Goal: Task Accomplishment & Management: Manage account settings

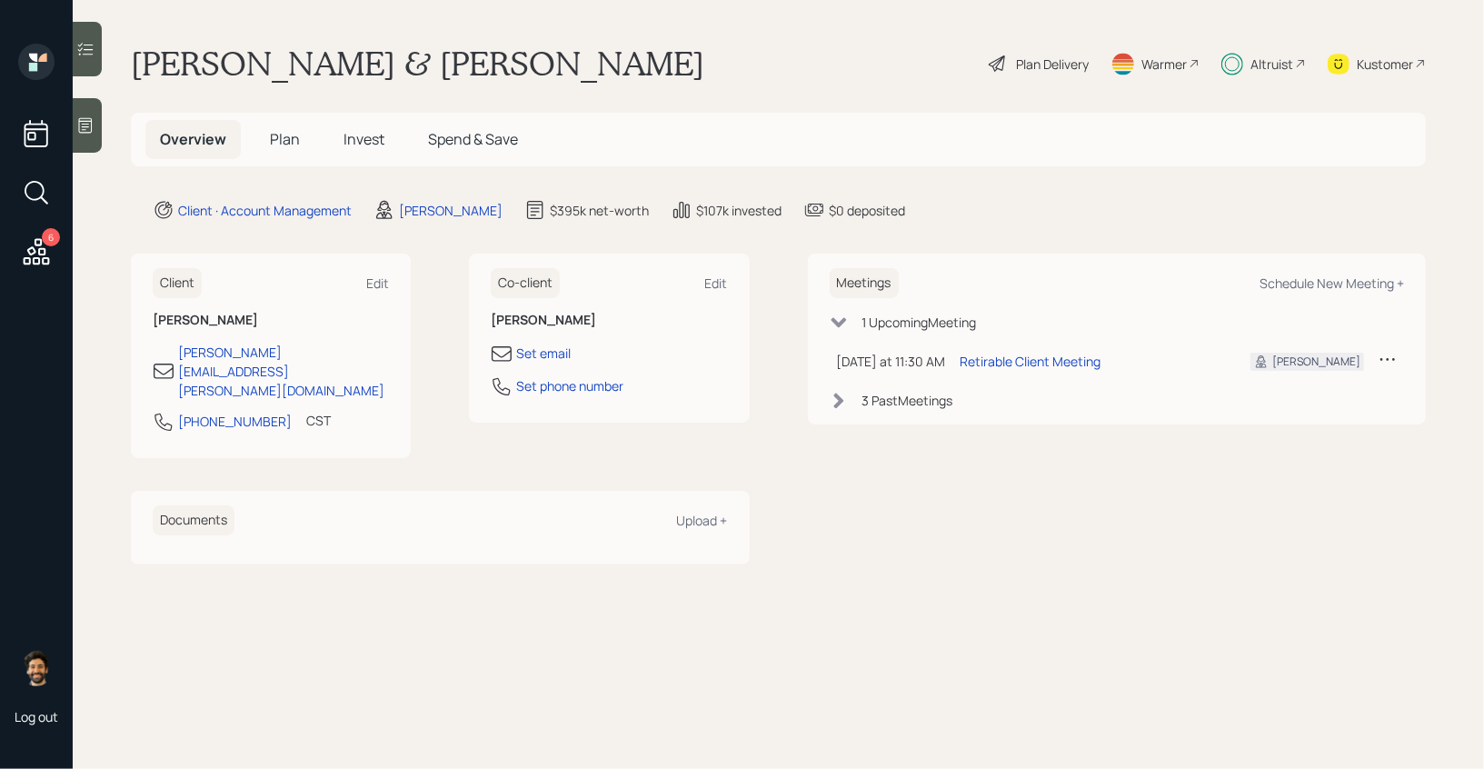
click at [271, 134] on span "Plan" at bounding box center [285, 139] width 30 height 20
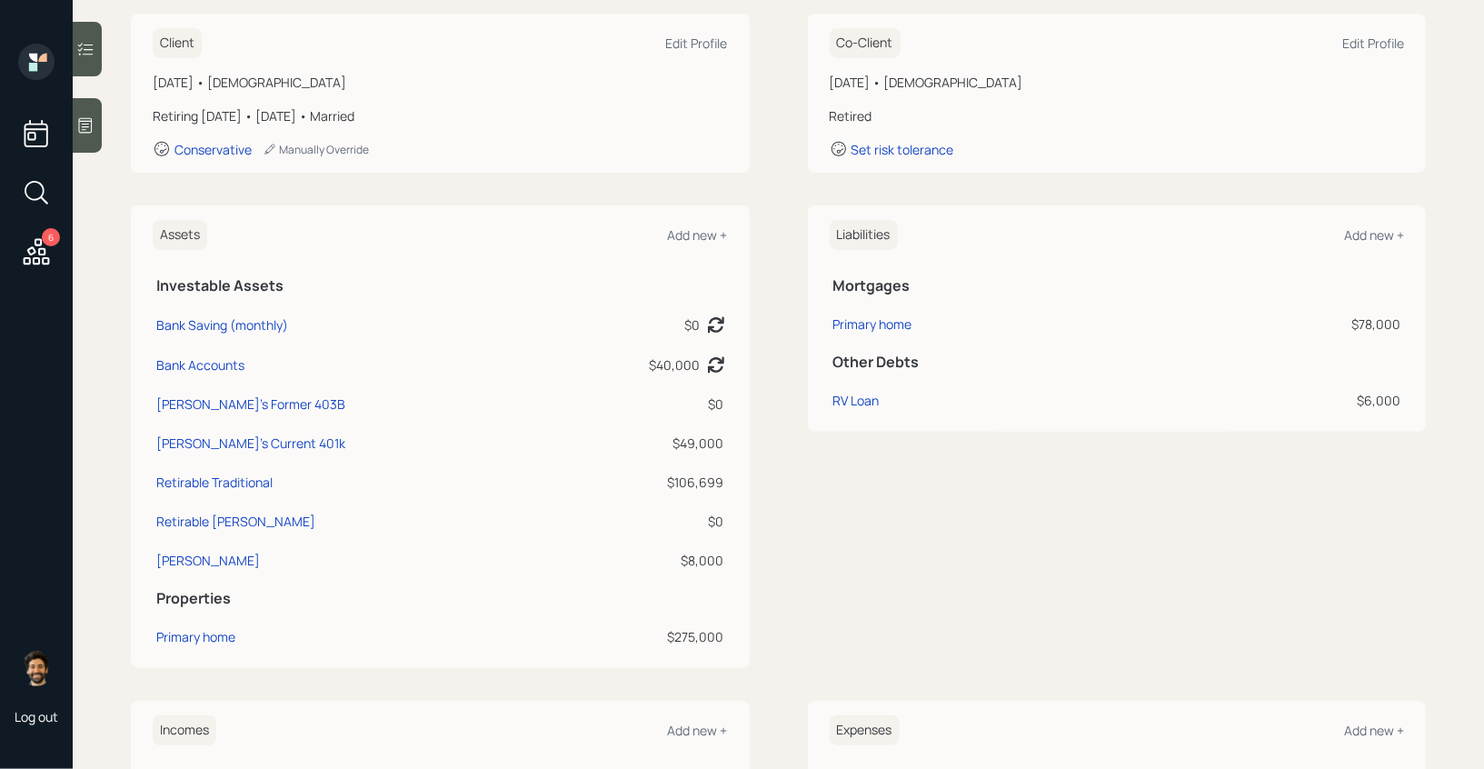
scroll to position [206, 0]
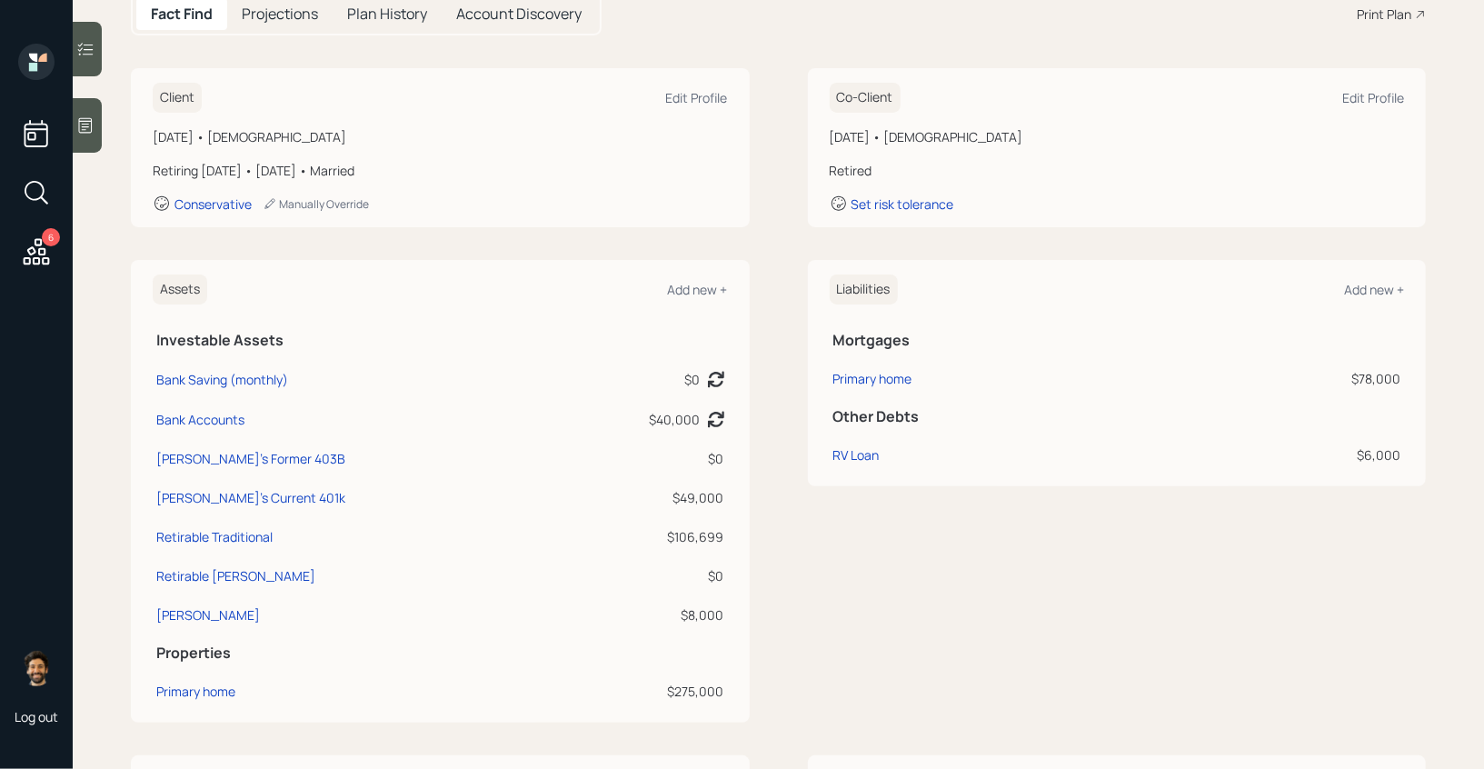
drag, startPoint x: 393, startPoint y: 173, endPoint x: 181, endPoint y: 147, distance: 213.2
click at [181, 147] on div "[DATE] • [DEMOGRAPHIC_DATA] Retiring [DATE] • [DATE] • Married Conservative Man…" at bounding box center [440, 169] width 575 height 85
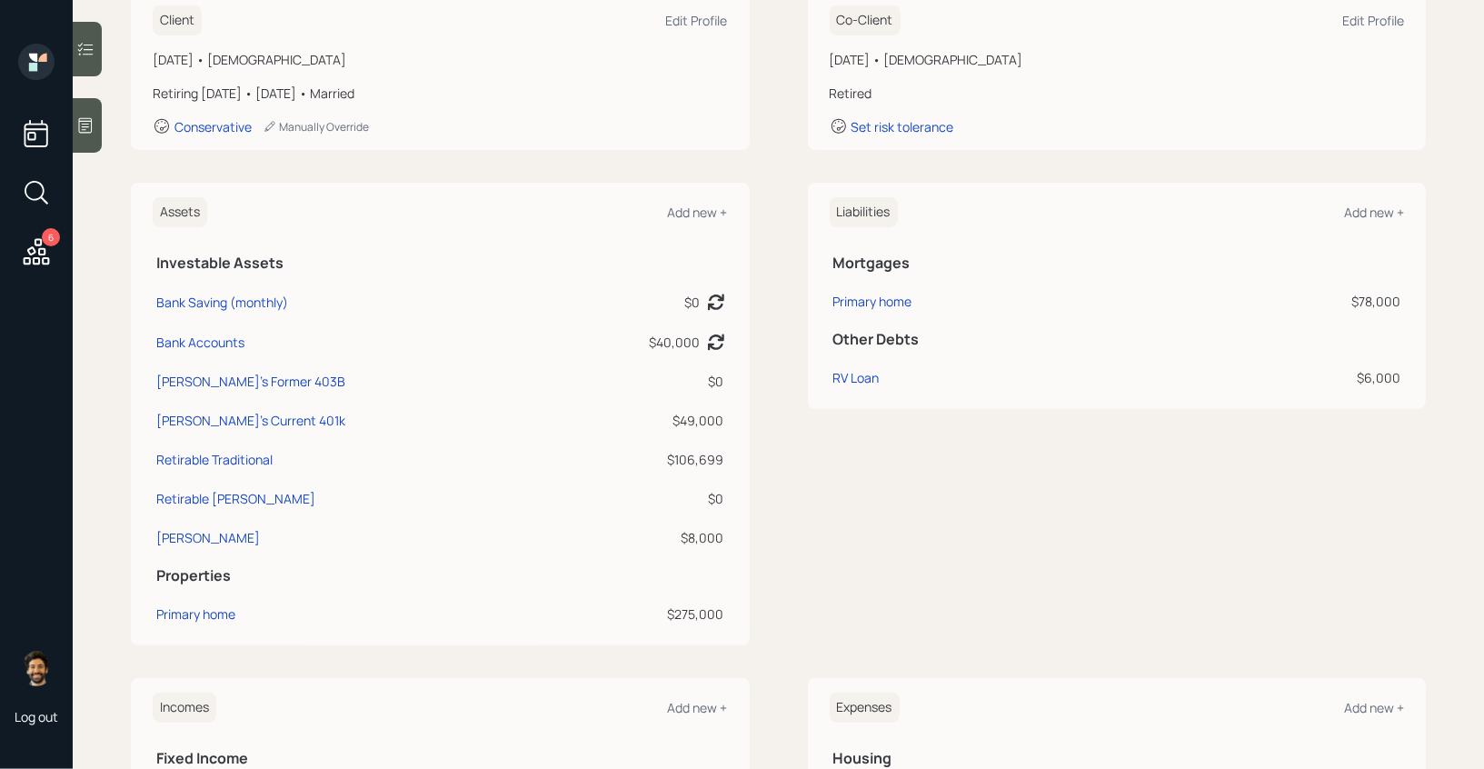
scroll to position [280, 0]
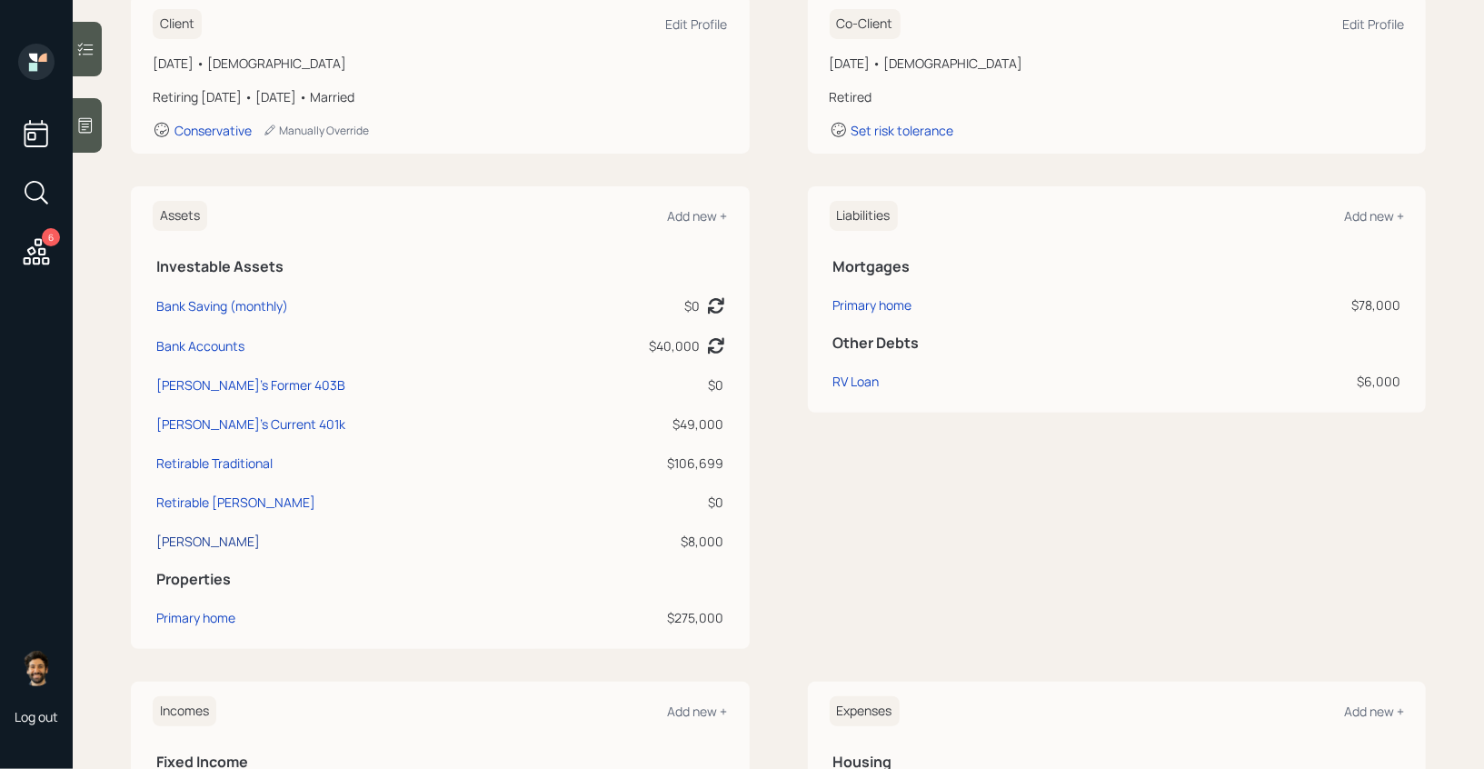
click at [197, 542] on div "[PERSON_NAME]" at bounding box center [208, 541] width 104 height 19
select select "ira"
select select "balanced"
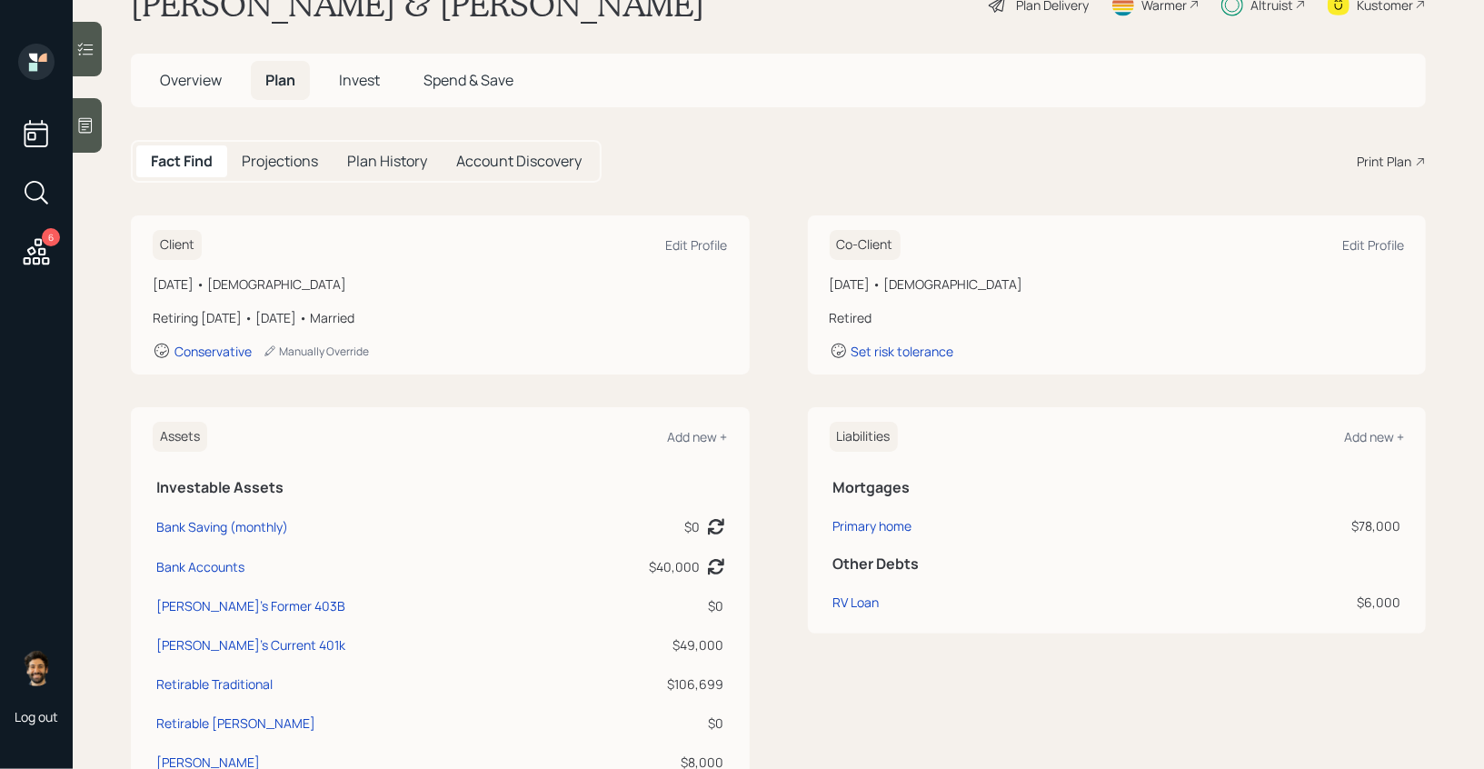
scroll to position [60, 0]
click at [371, 79] on span "Invest" at bounding box center [359, 79] width 41 height 20
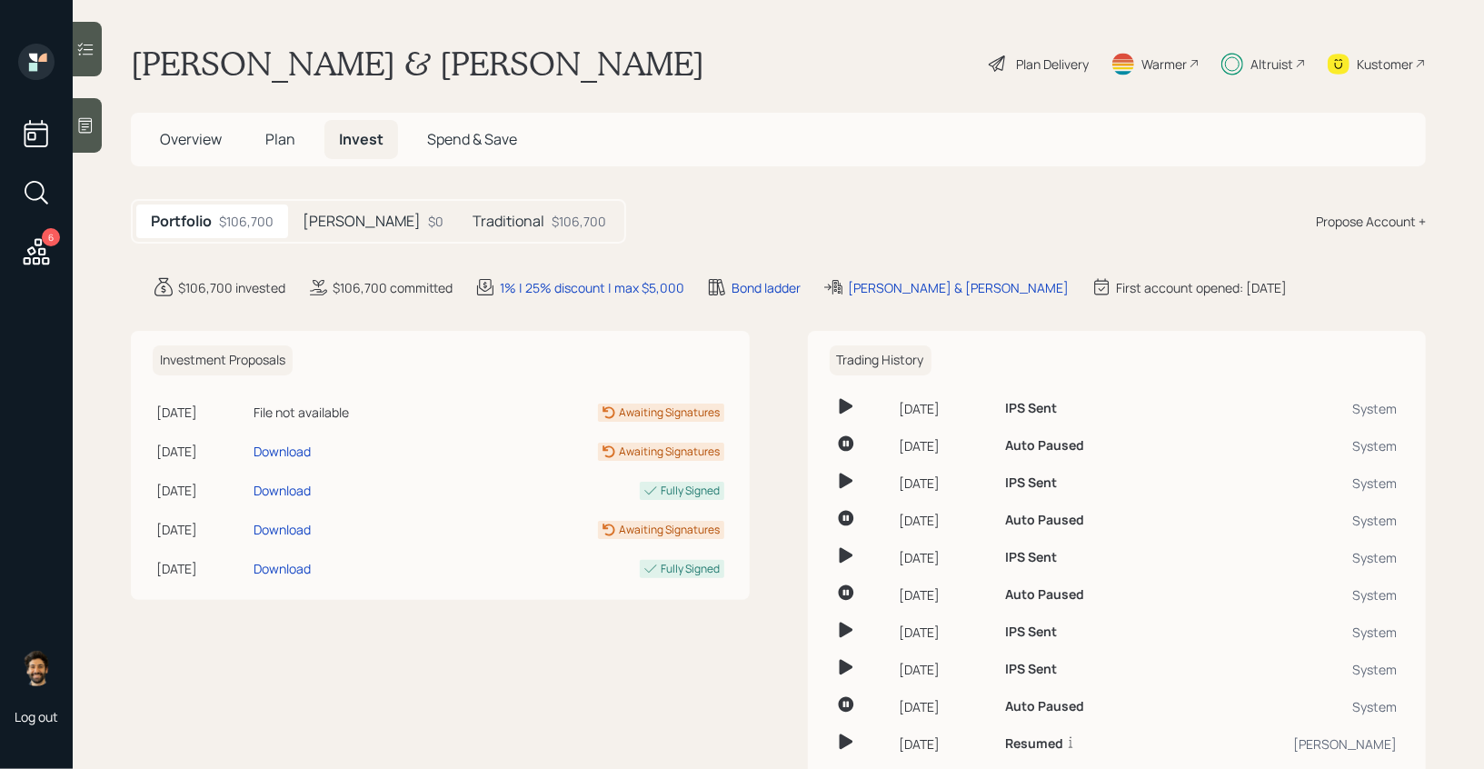
click at [428, 213] on div "$0" at bounding box center [435, 221] width 15 height 19
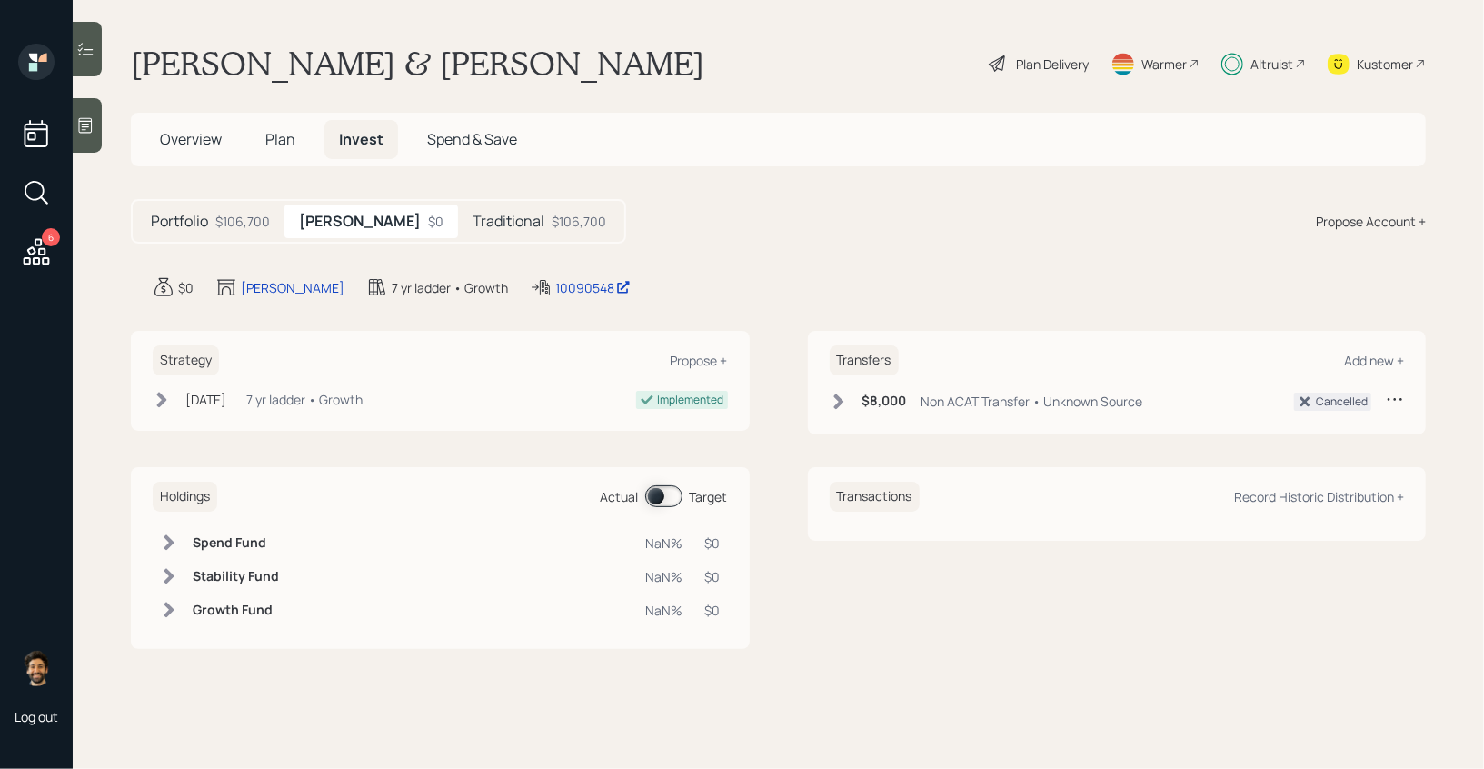
click at [473, 213] on h5 "Traditional" at bounding box center [509, 221] width 72 height 17
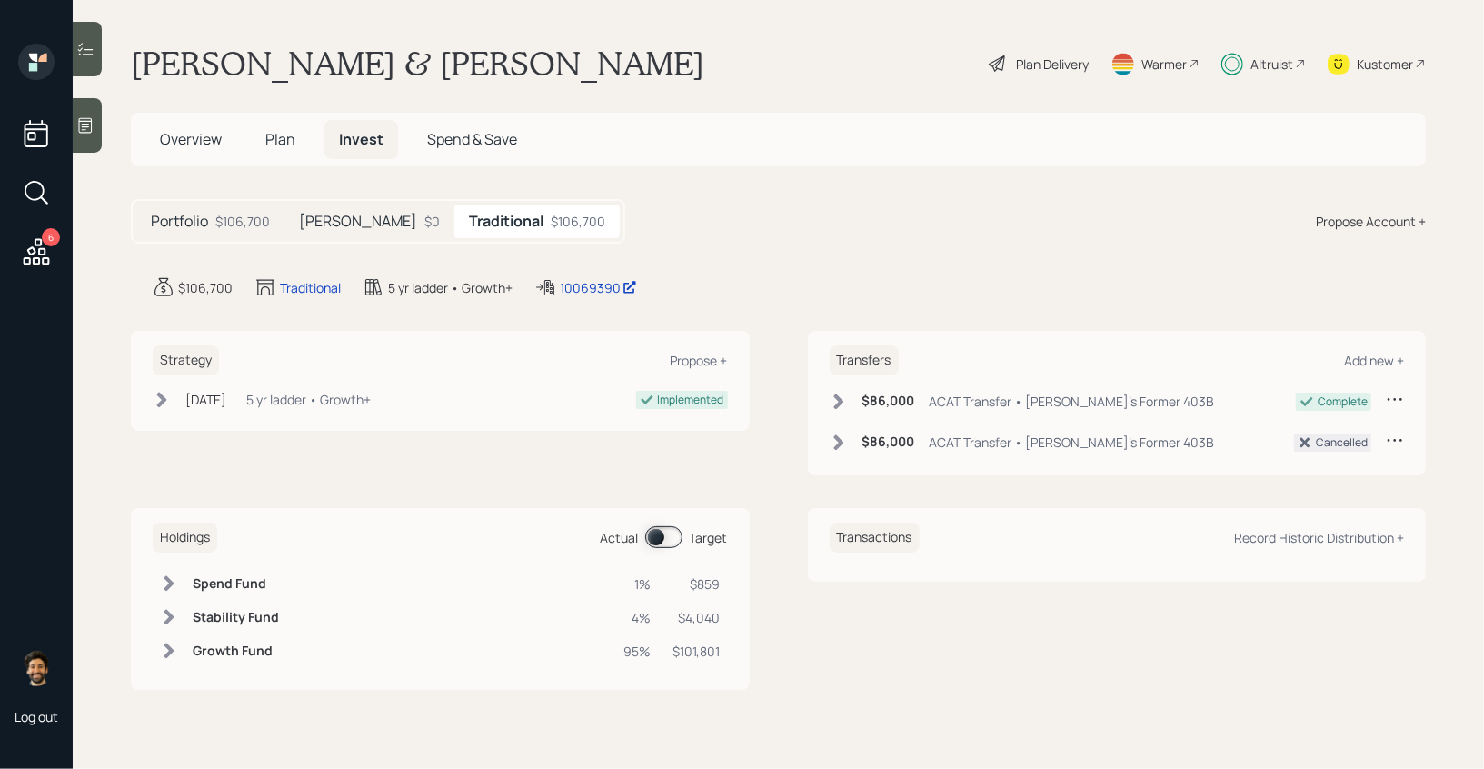
click at [297, 145] on h5 "Plan" at bounding box center [280, 139] width 59 height 39
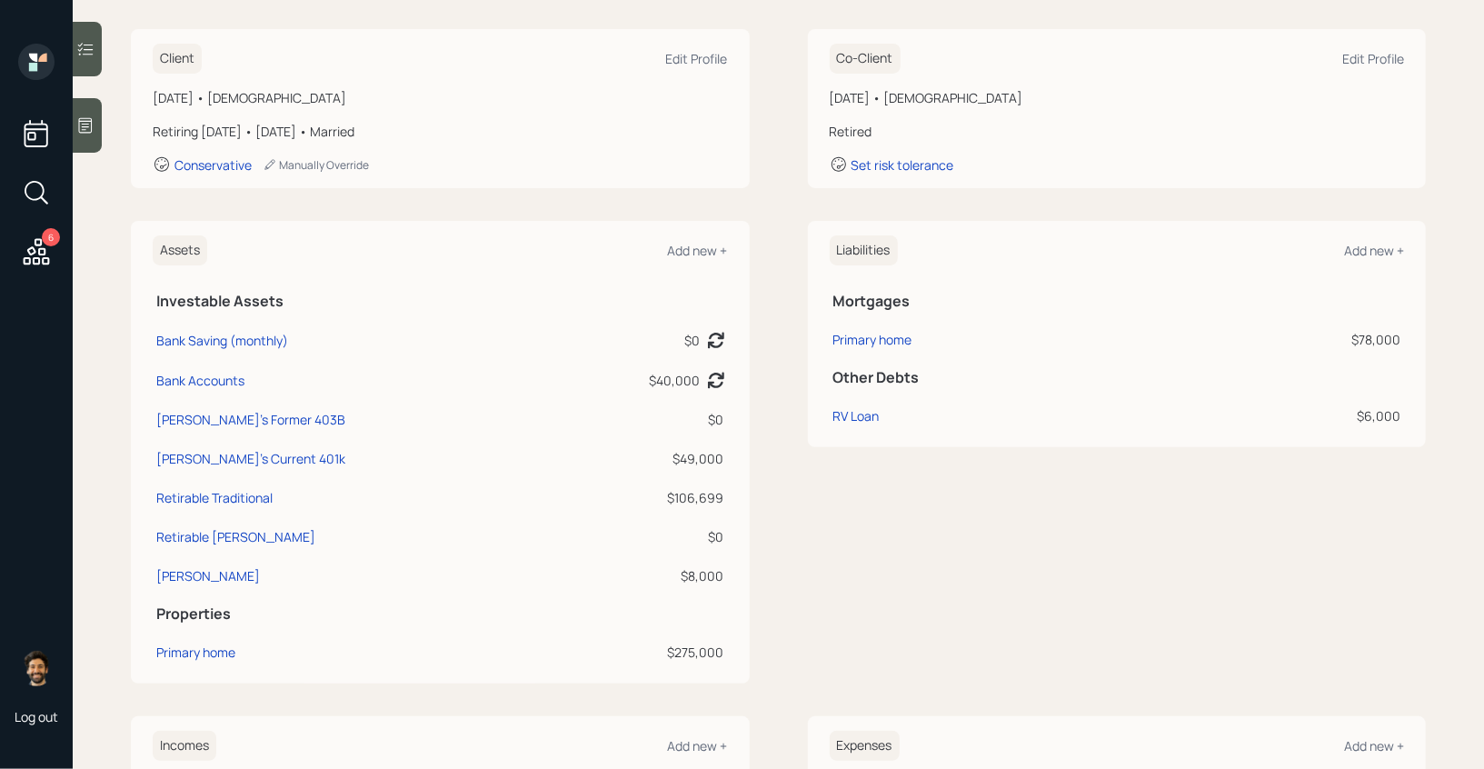
scroll to position [247, 0]
click at [237, 455] on div "[PERSON_NAME]'s Current 401k" at bounding box center [250, 456] width 189 height 19
select select "company_sponsored"
select select "balanced"
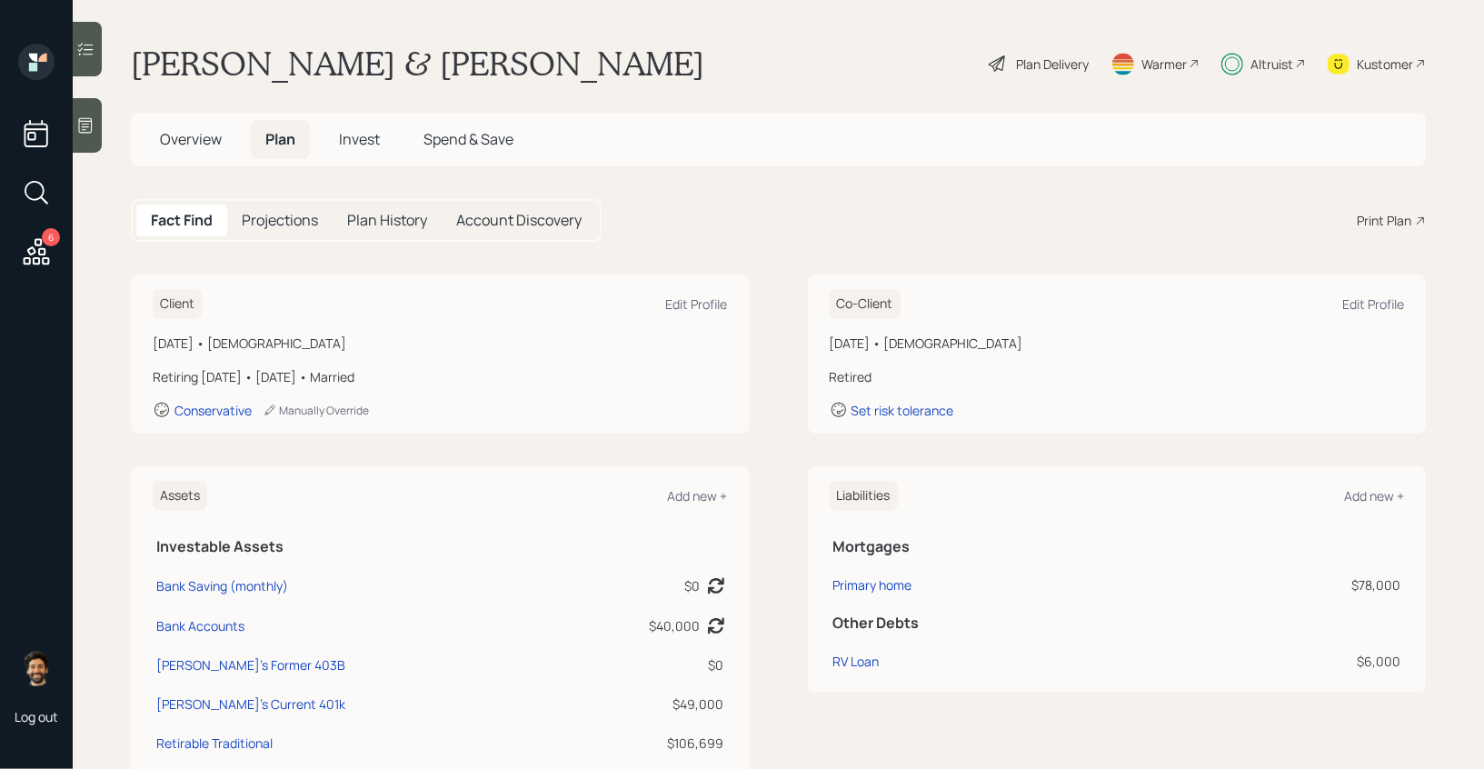
click at [1259, 65] on div "Altruist" at bounding box center [1271, 64] width 43 height 19
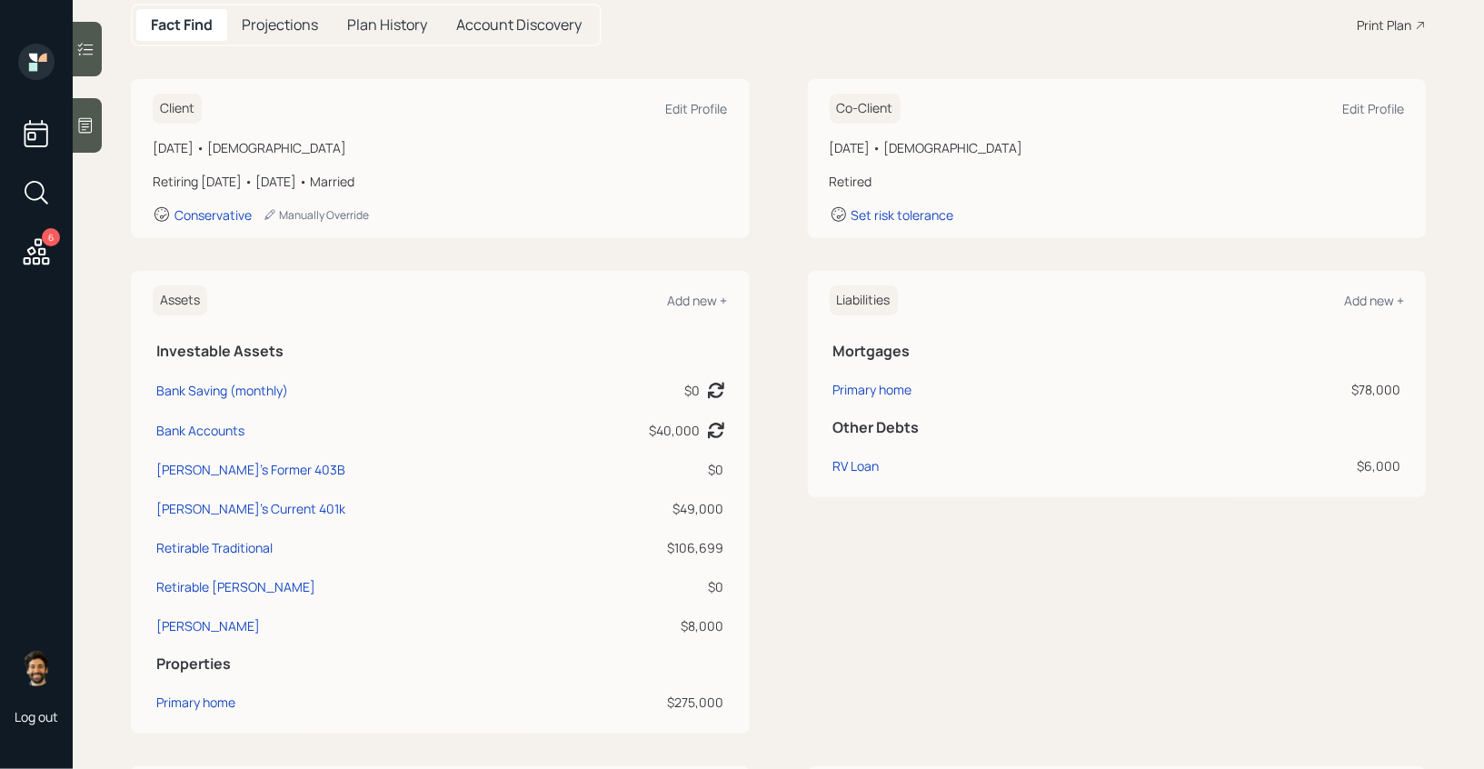
scroll to position [61, 0]
